Goal: Find specific page/section: Find specific page/section

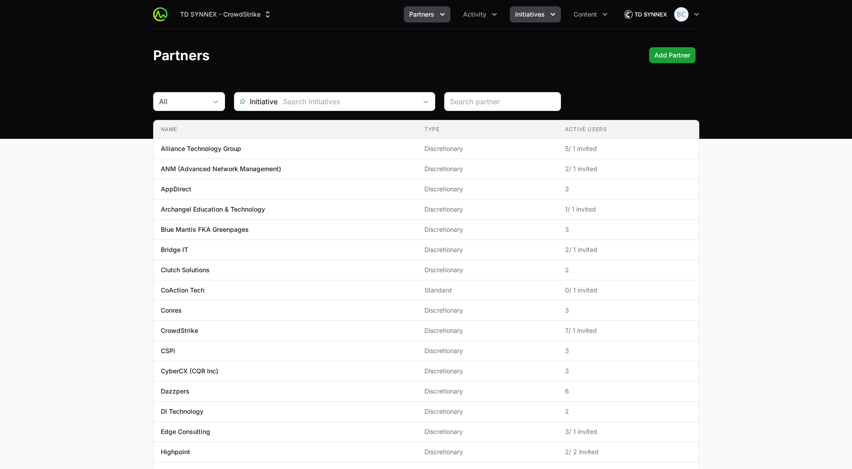
click at [550, 11] on icon "Initiatives menu" at bounding box center [553, 14] width 9 height 9
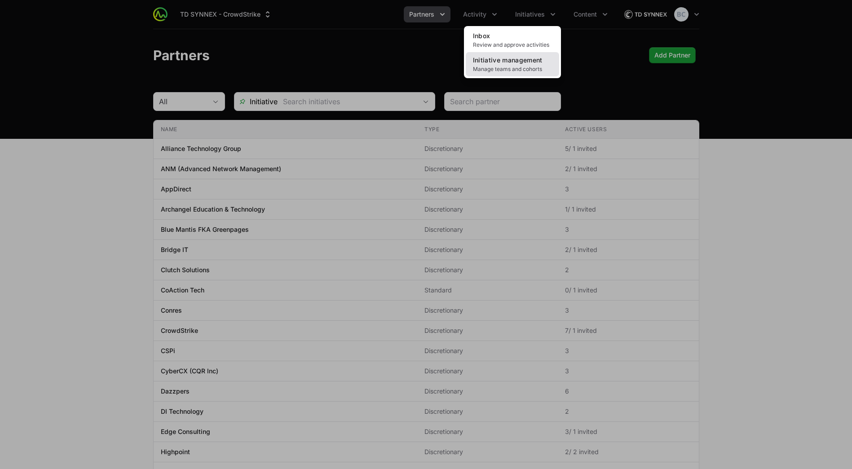
click at [537, 58] on span "Initiative management" at bounding box center [508, 60] width 70 height 8
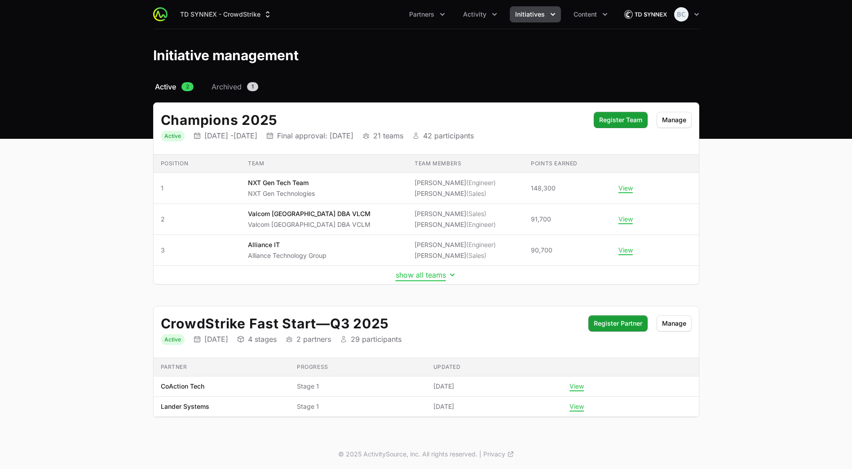
click at [417, 276] on button "show all teams" at bounding box center [426, 275] width 61 height 9
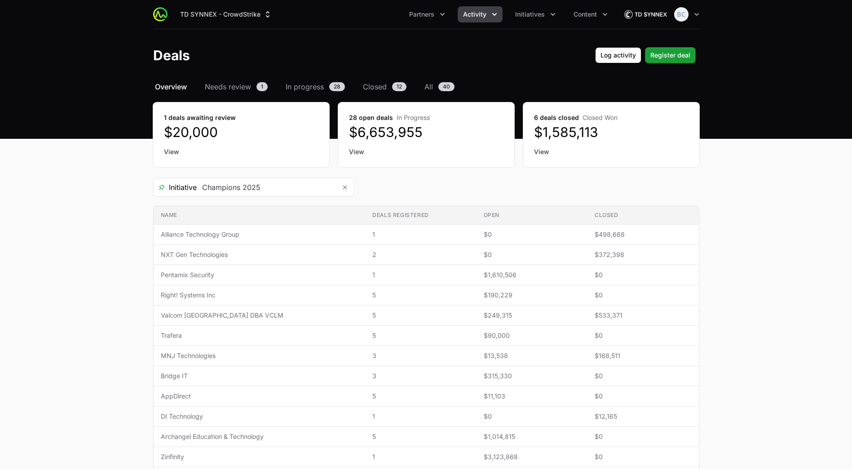
scroll to position [8, 0]
